Goal: Task Accomplishment & Management: Manage account settings

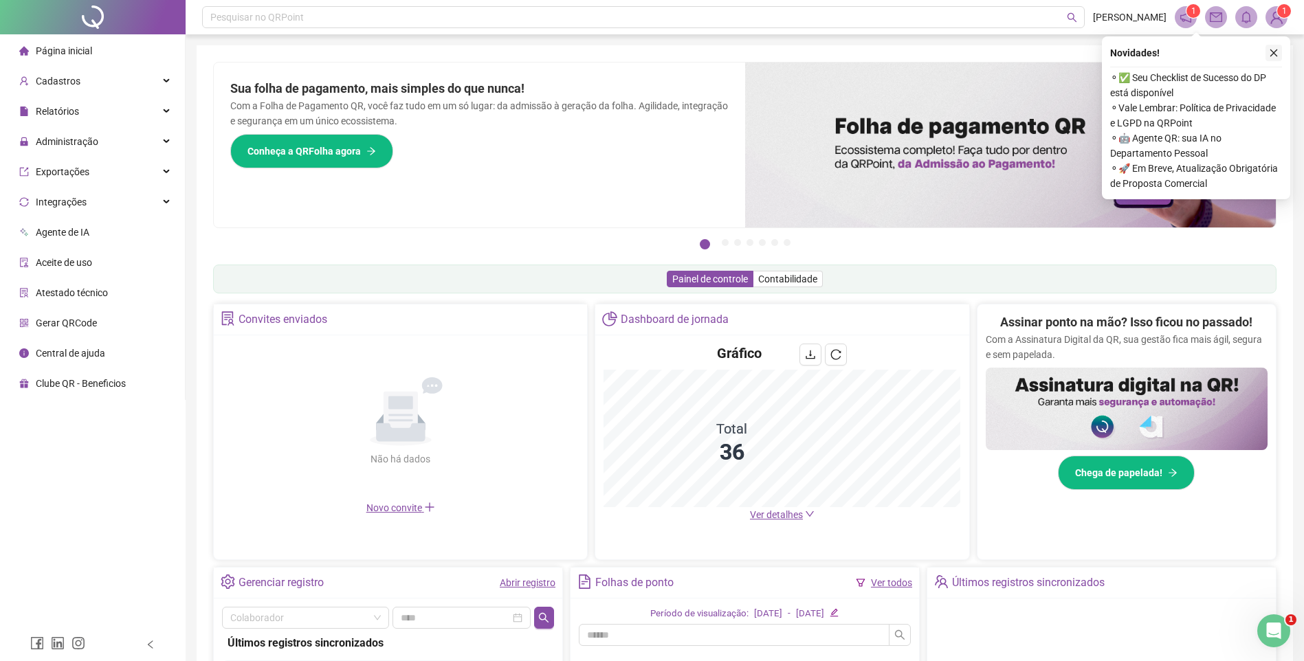
click at [1277, 53] on icon "close" at bounding box center [1274, 53] width 10 height 10
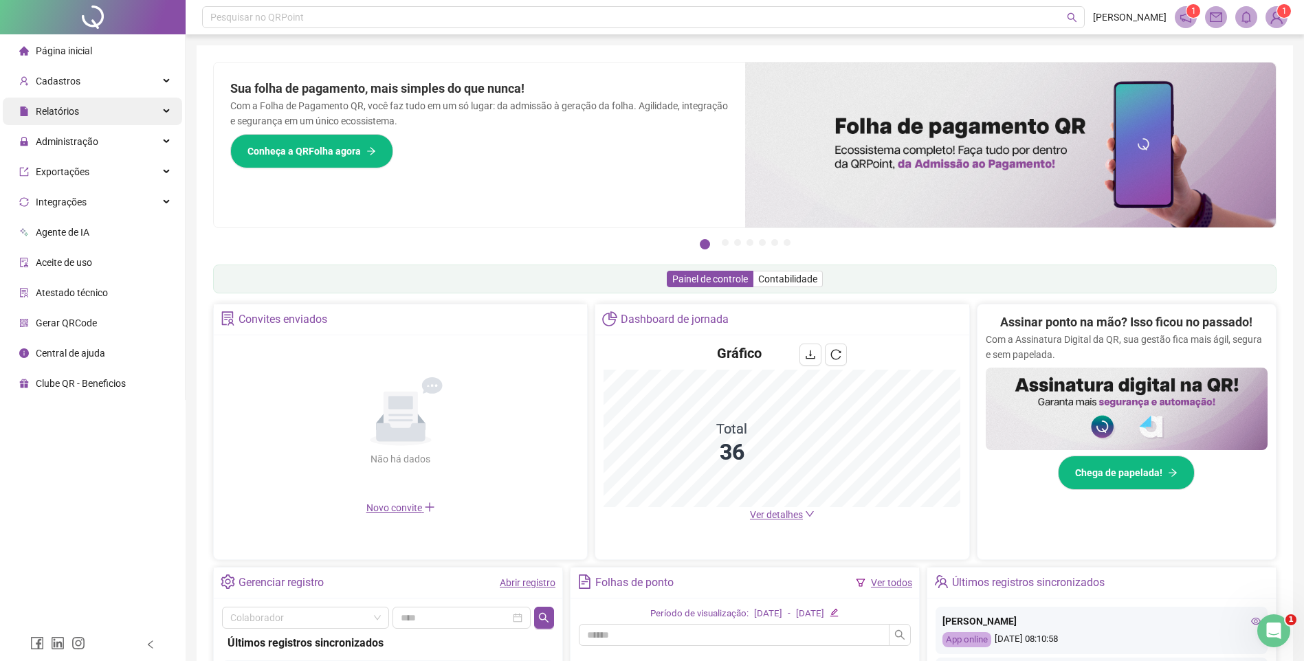
click at [58, 103] on span "Relatórios" at bounding box center [49, 111] width 60 height 27
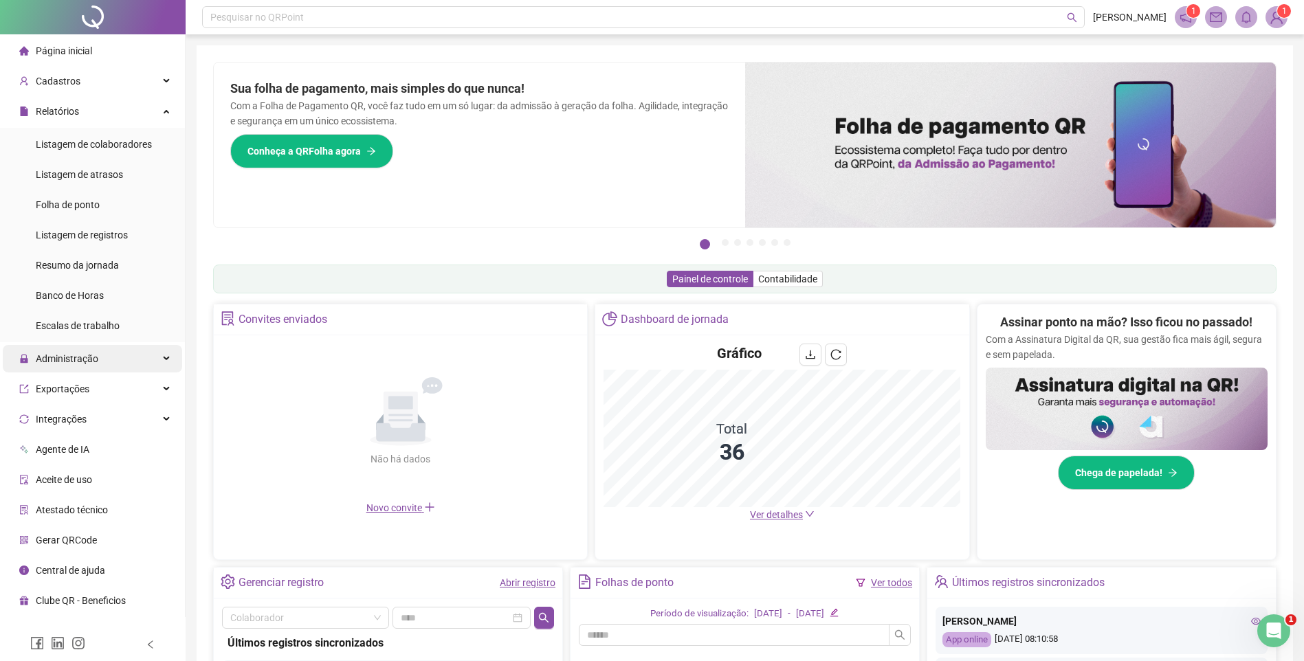
click at [106, 366] on div "Administração" at bounding box center [92, 358] width 179 height 27
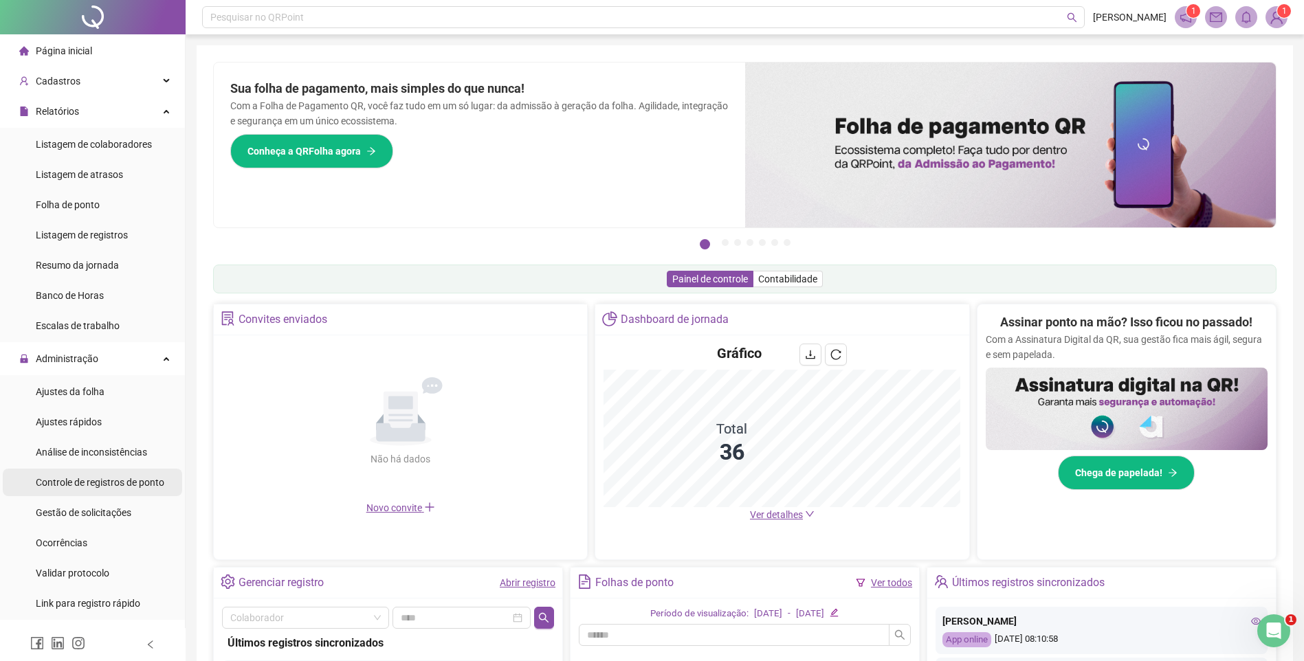
click at [106, 492] on div "Controle de registros de ponto" at bounding box center [100, 482] width 129 height 27
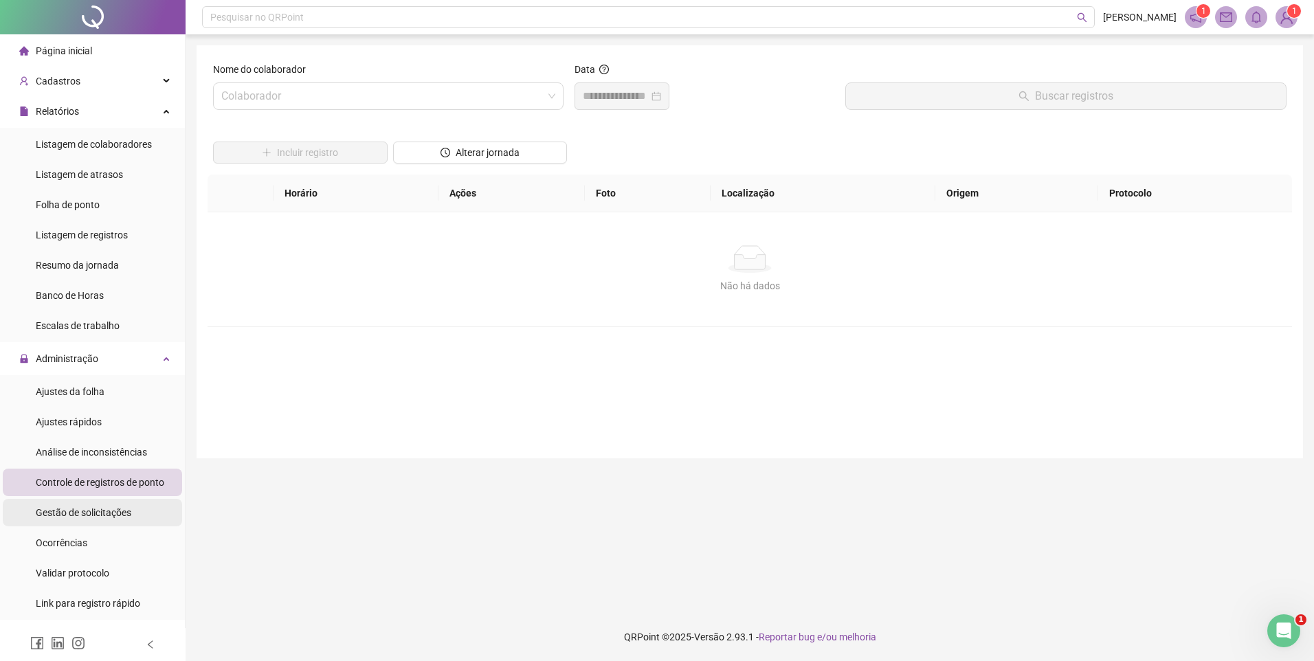
click at [91, 503] on div "Gestão de solicitações" at bounding box center [84, 512] width 96 height 27
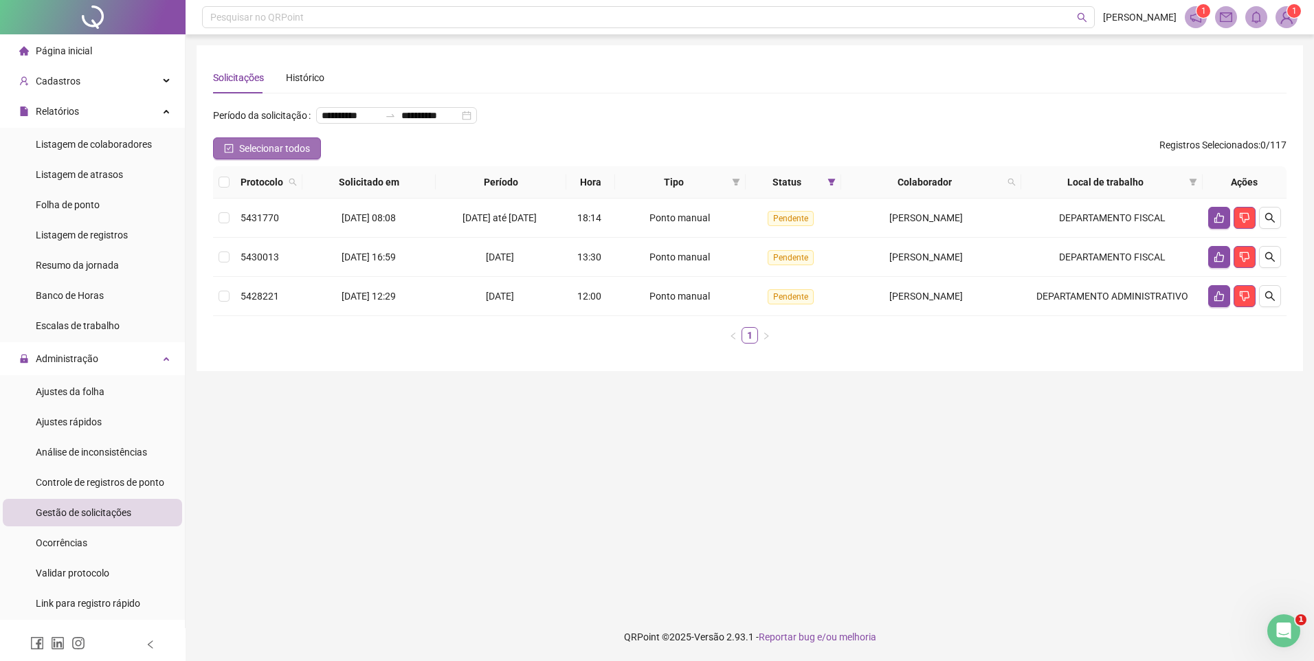
click at [259, 156] on span "Selecionar todos" at bounding box center [274, 148] width 71 height 15
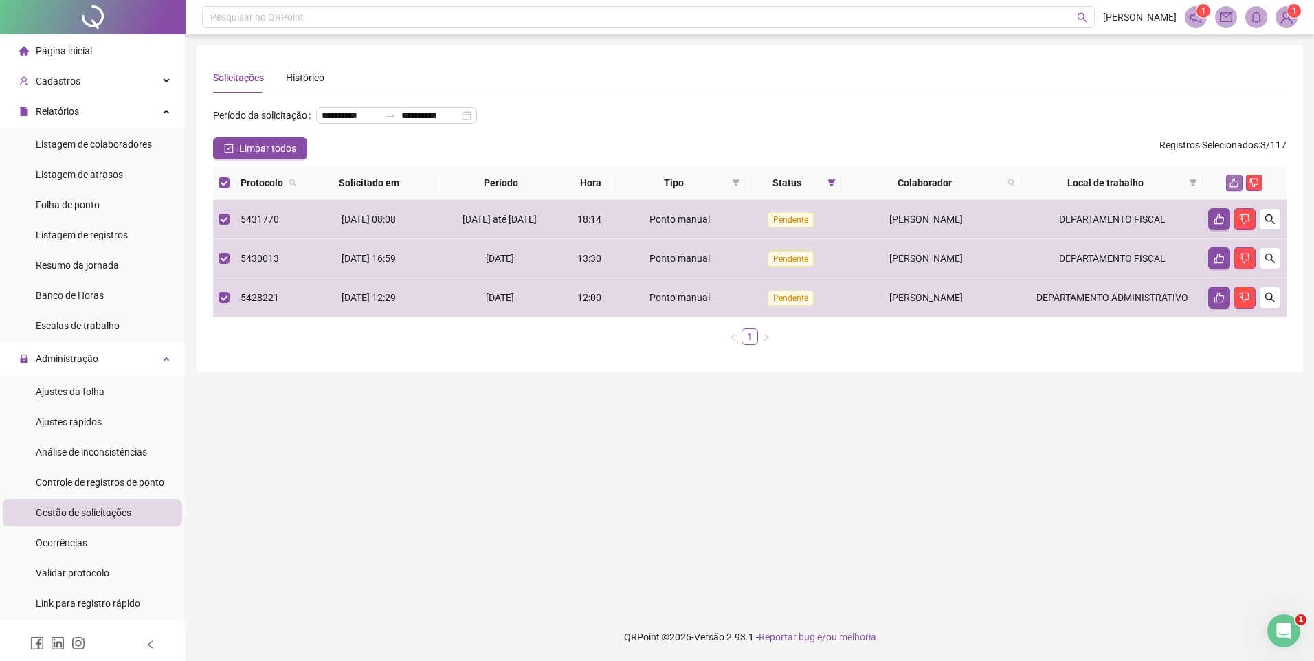
click at [1233, 188] on icon "like" at bounding box center [1235, 183] width 9 height 9
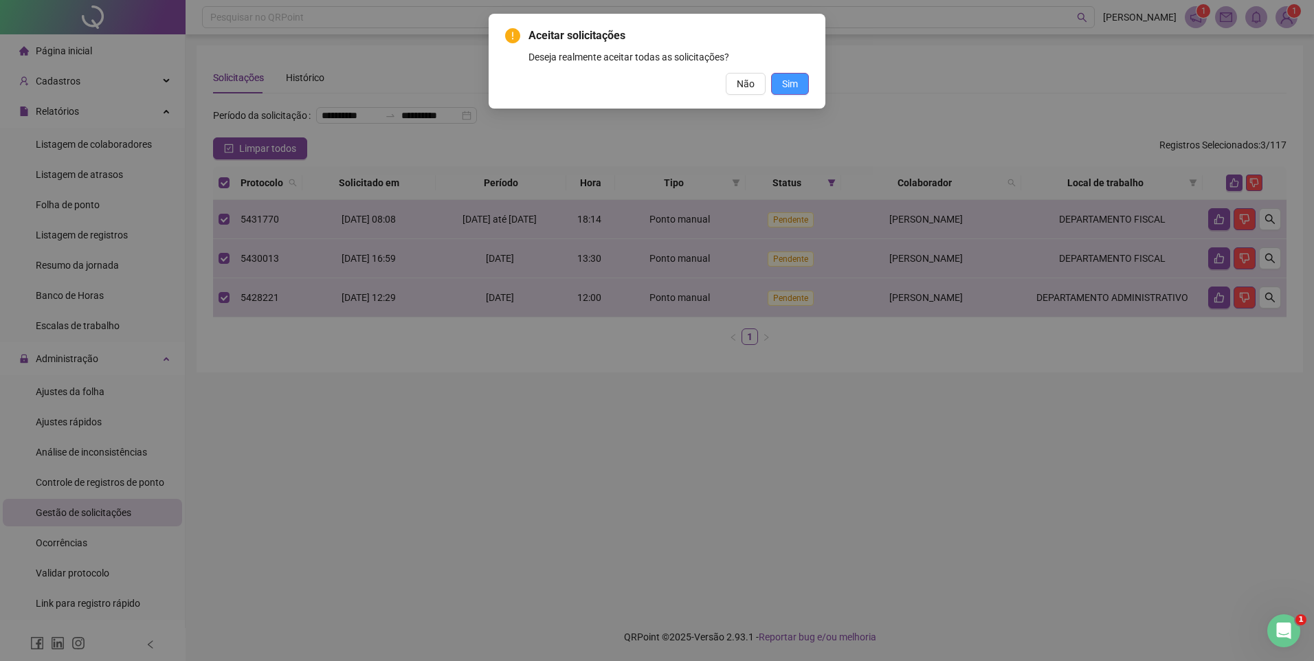
click at [790, 89] on span "Sim" at bounding box center [790, 83] width 16 height 15
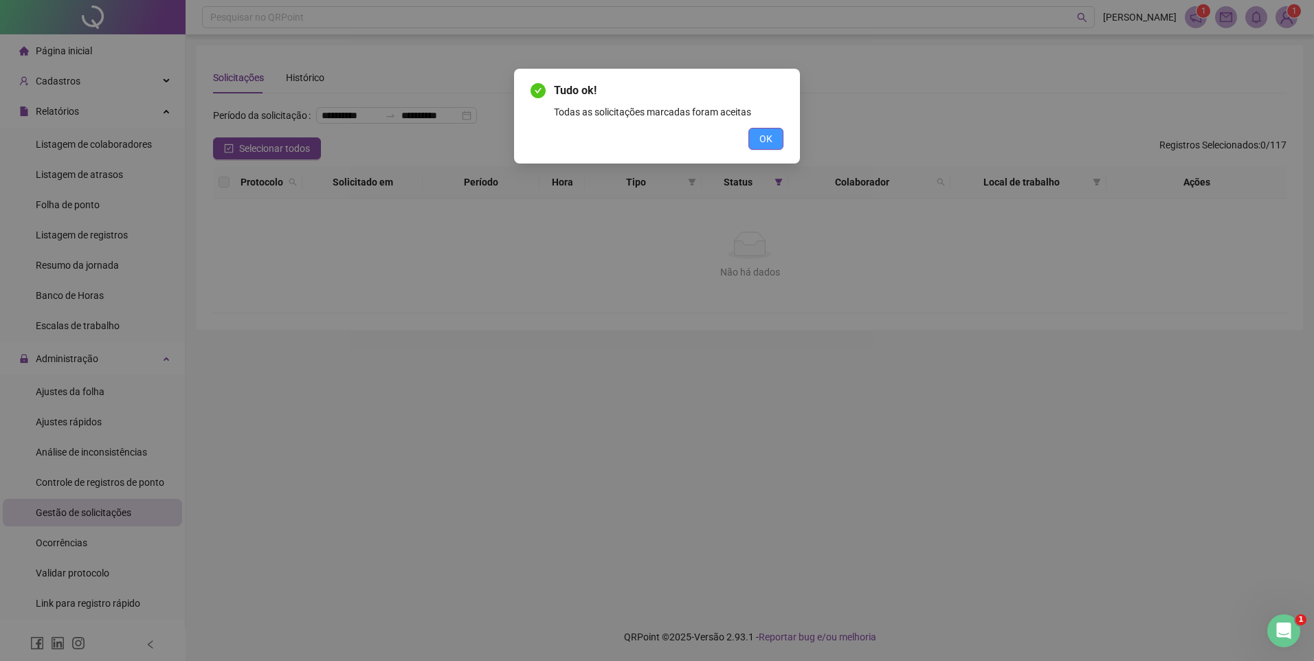
click at [759, 146] on button "OK" at bounding box center [766, 139] width 35 height 22
